Goal: Find specific page/section: Find specific page/section

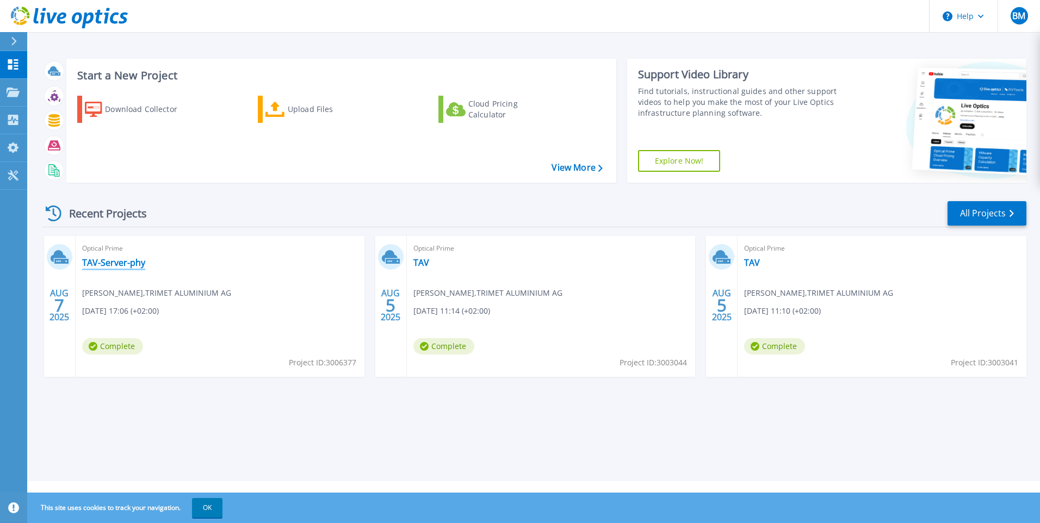
click at [101, 262] on link "TAV-Server-phy" at bounding box center [113, 262] width 63 height 11
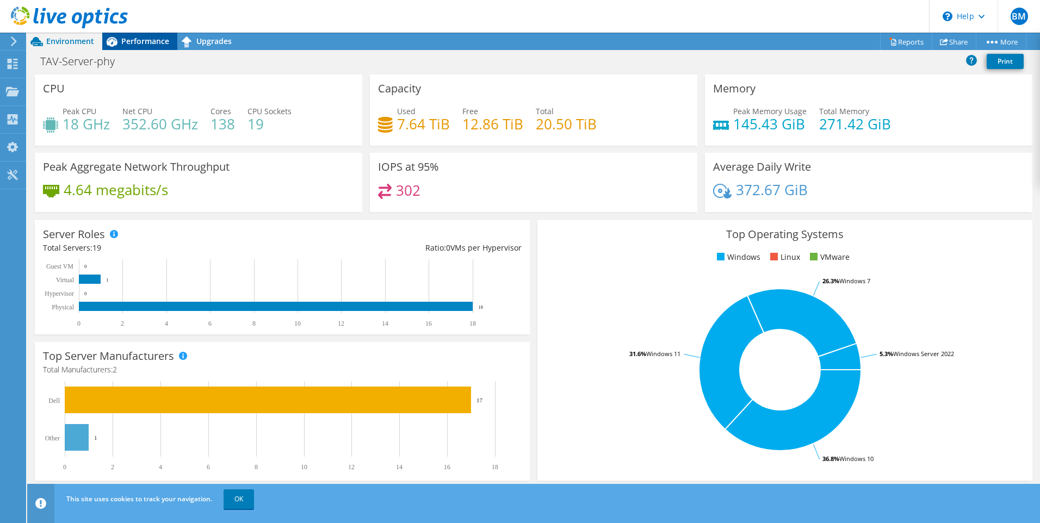
click at [151, 36] on span "Performance" at bounding box center [145, 41] width 48 height 10
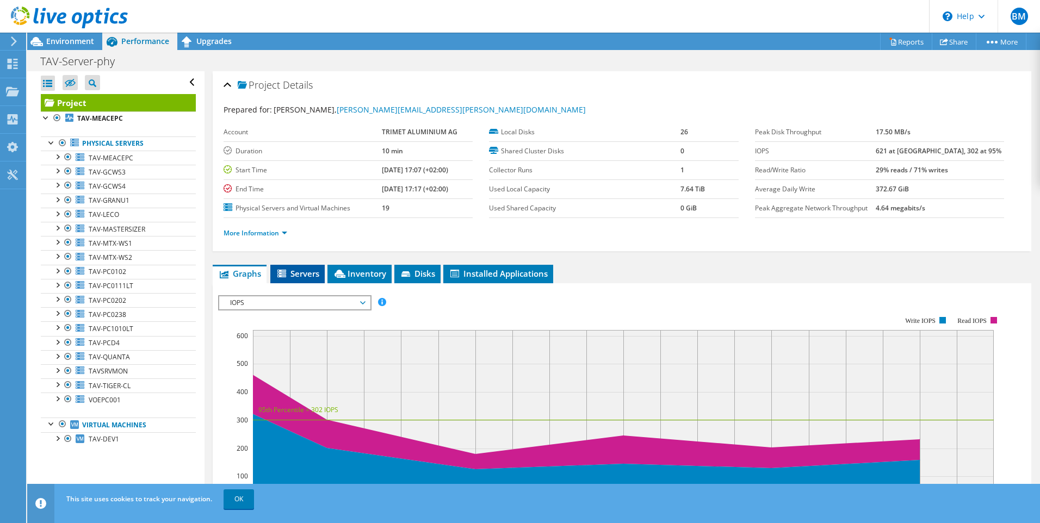
click at [292, 271] on span "Servers" at bounding box center [298, 273] width 44 height 11
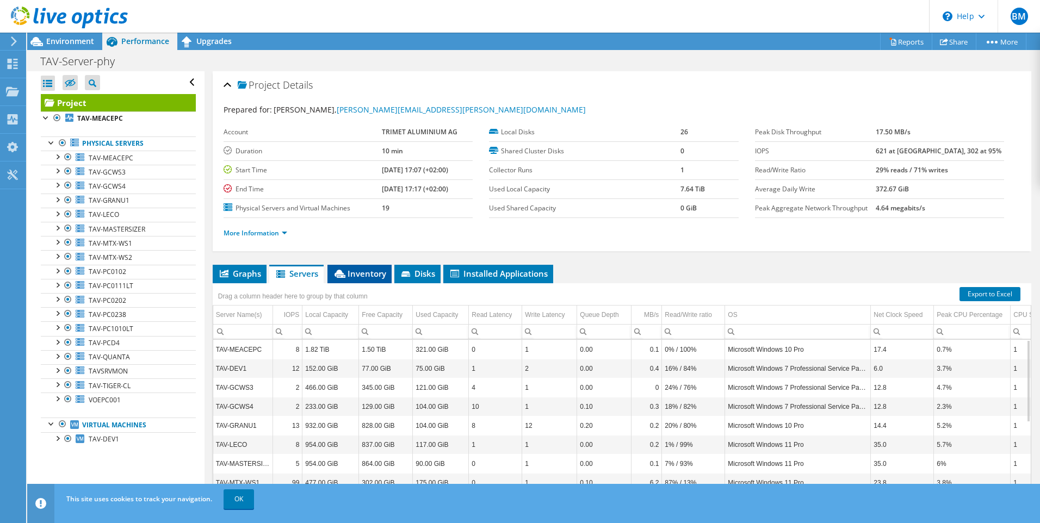
click at [353, 274] on span "Inventory" at bounding box center [359, 273] width 53 height 11
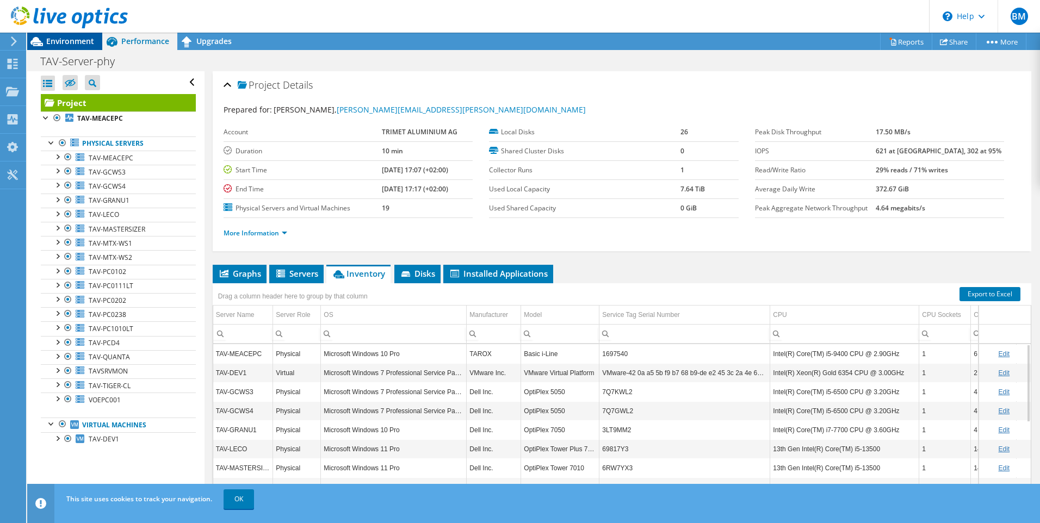
click at [69, 40] on span "Environment" at bounding box center [70, 41] width 48 height 10
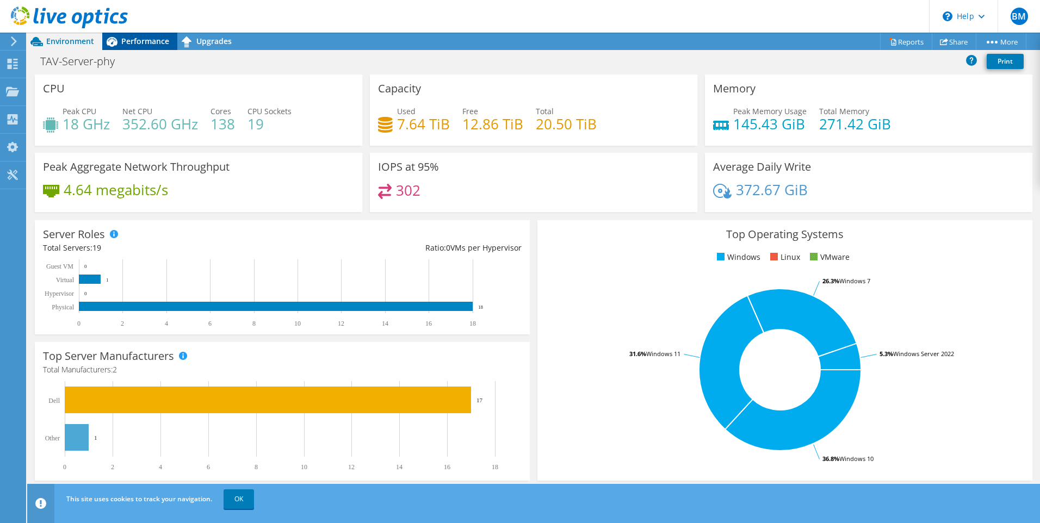
click at [144, 38] on span "Performance" at bounding box center [145, 41] width 48 height 10
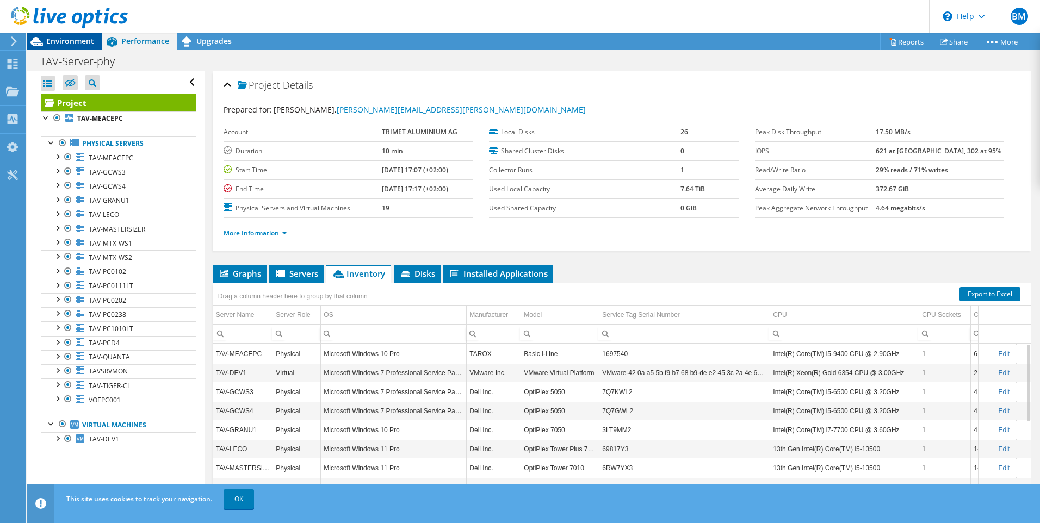
click at [77, 40] on span "Environment" at bounding box center [70, 41] width 48 height 10
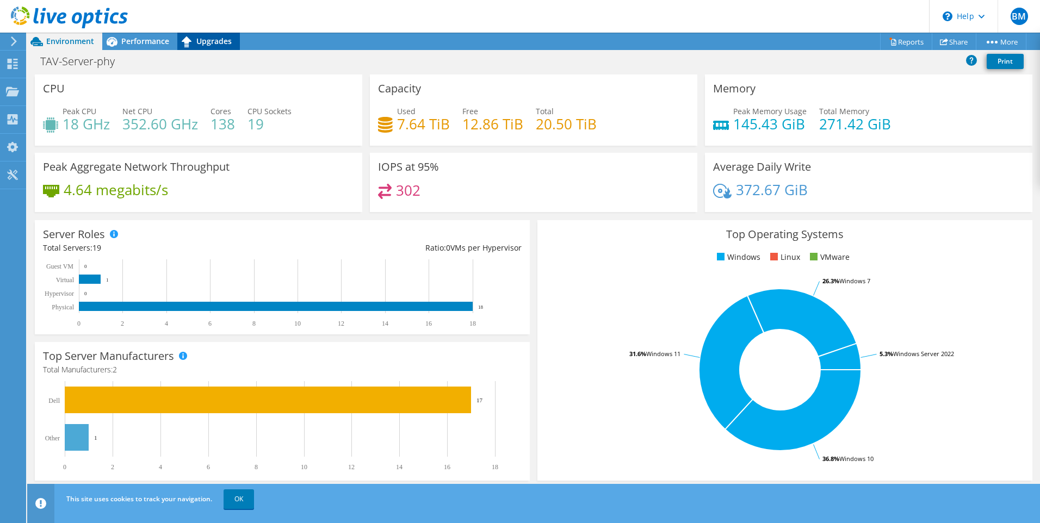
click at [208, 45] on span "Upgrades" at bounding box center [213, 41] width 35 height 10
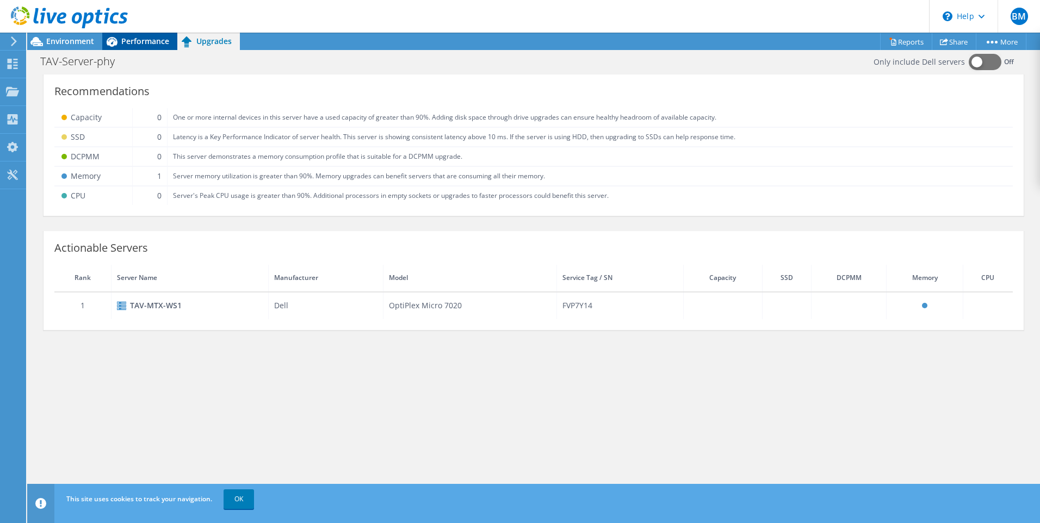
click at [144, 35] on div "Performance" at bounding box center [139, 41] width 75 height 17
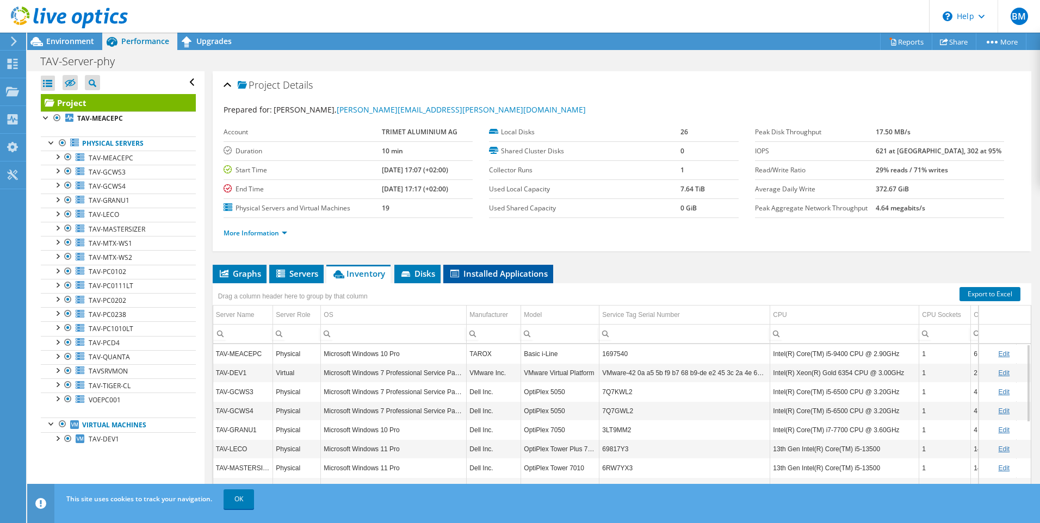
click at [508, 273] on span "Installed Applications" at bounding box center [498, 273] width 99 height 11
